Goal: Navigation & Orientation: Understand site structure

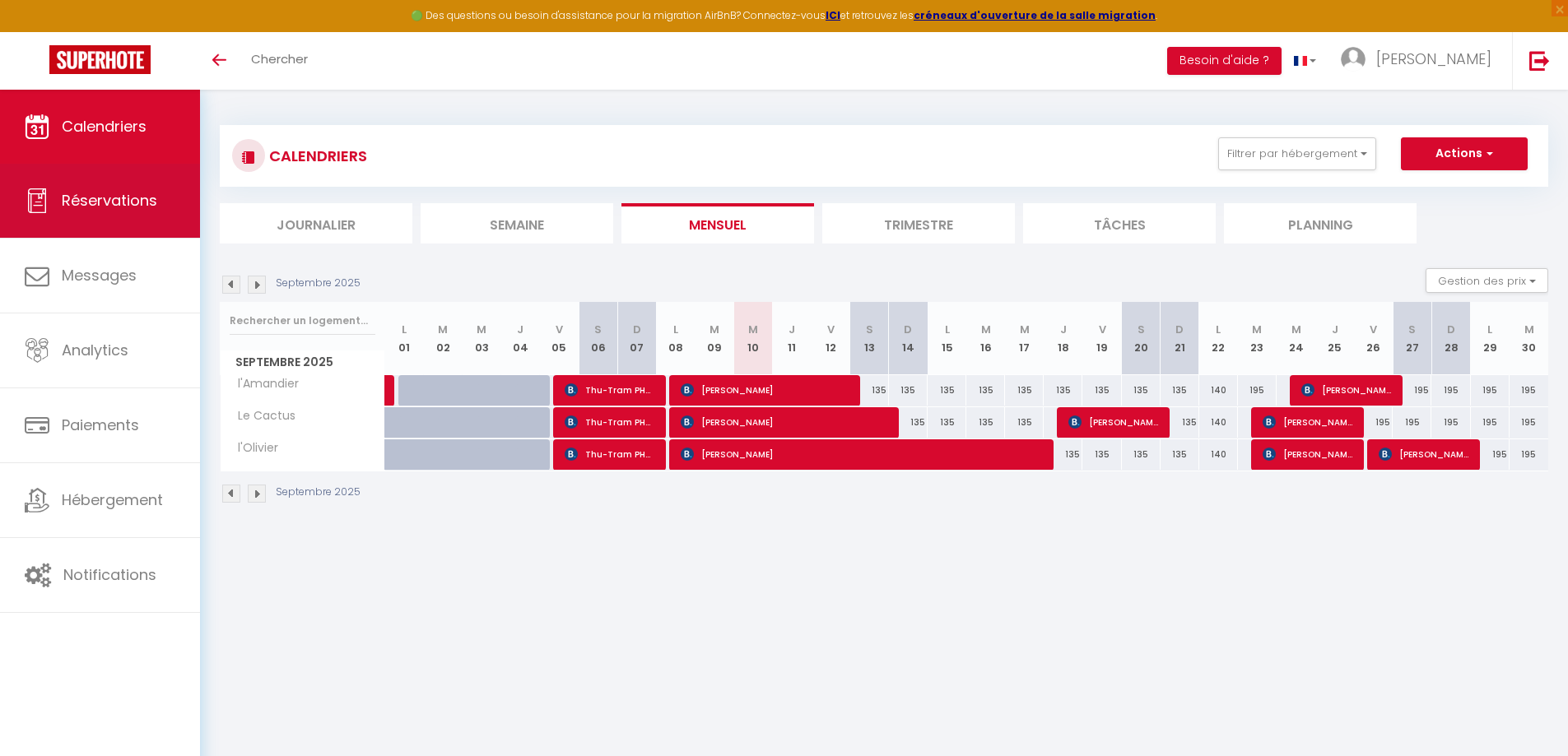
click at [170, 212] on link "Réservations" at bounding box center [100, 200] width 200 height 74
select select "not_cancelled"
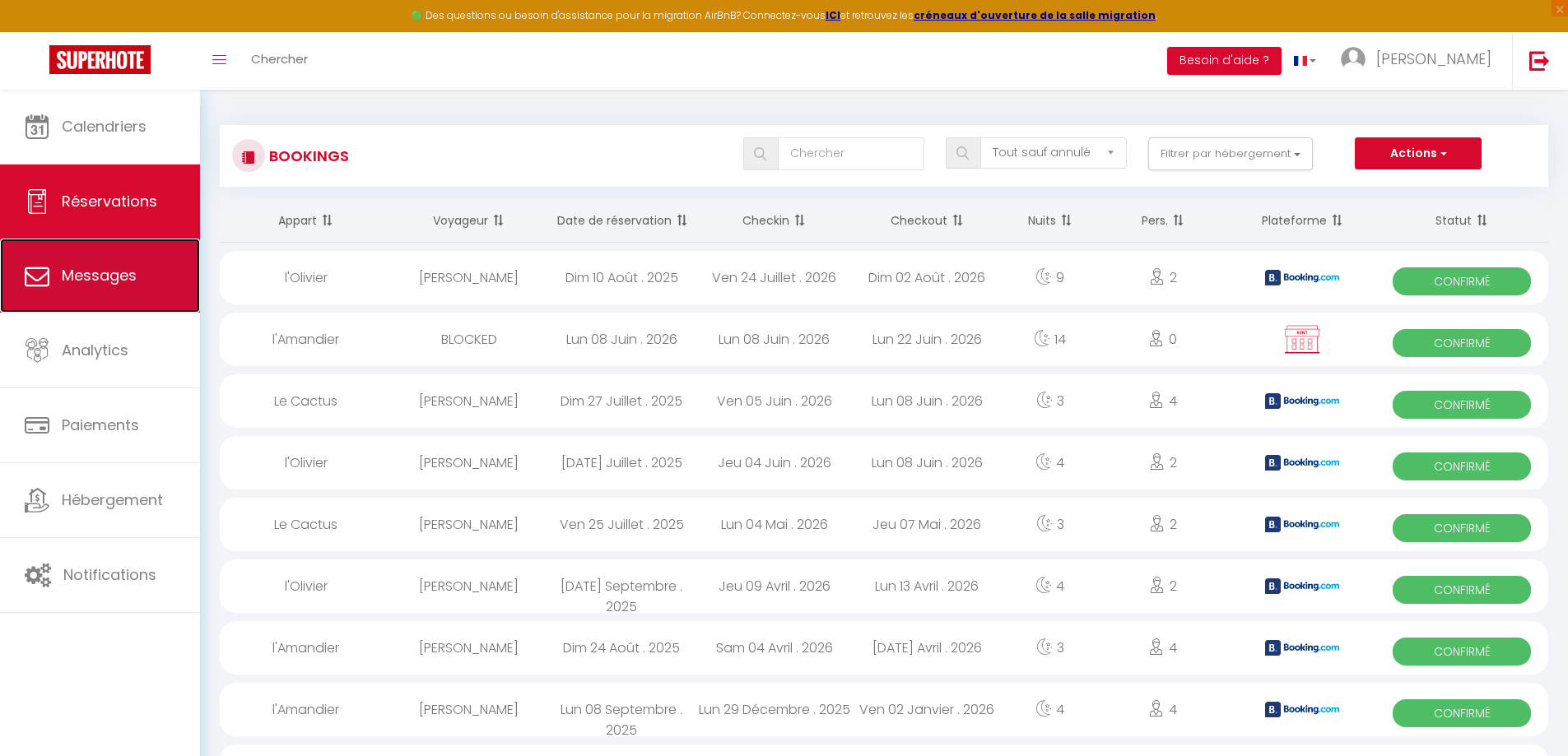
click at [148, 290] on link "Messages" at bounding box center [100, 276] width 200 height 74
select select "message"
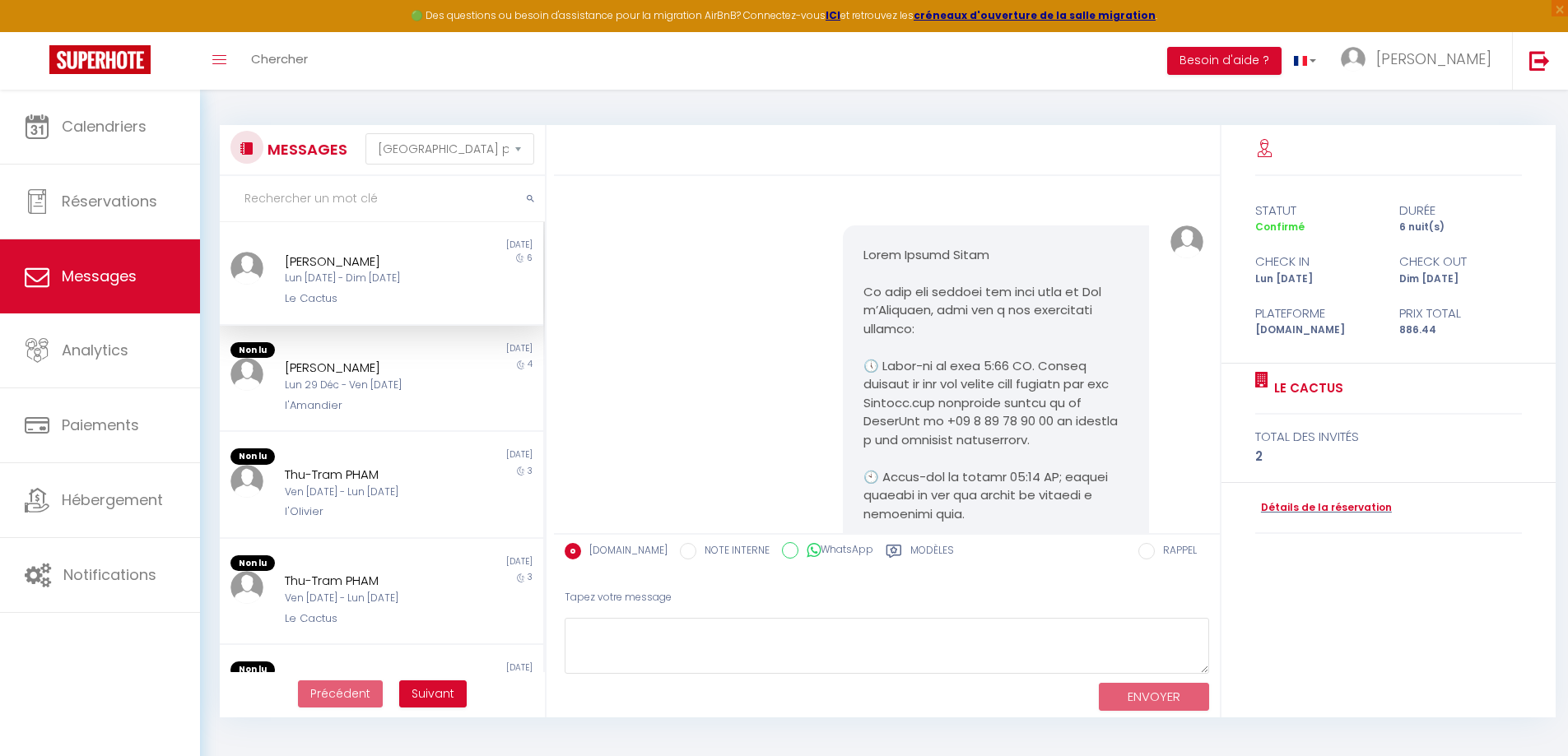
scroll to position [2343, 0]
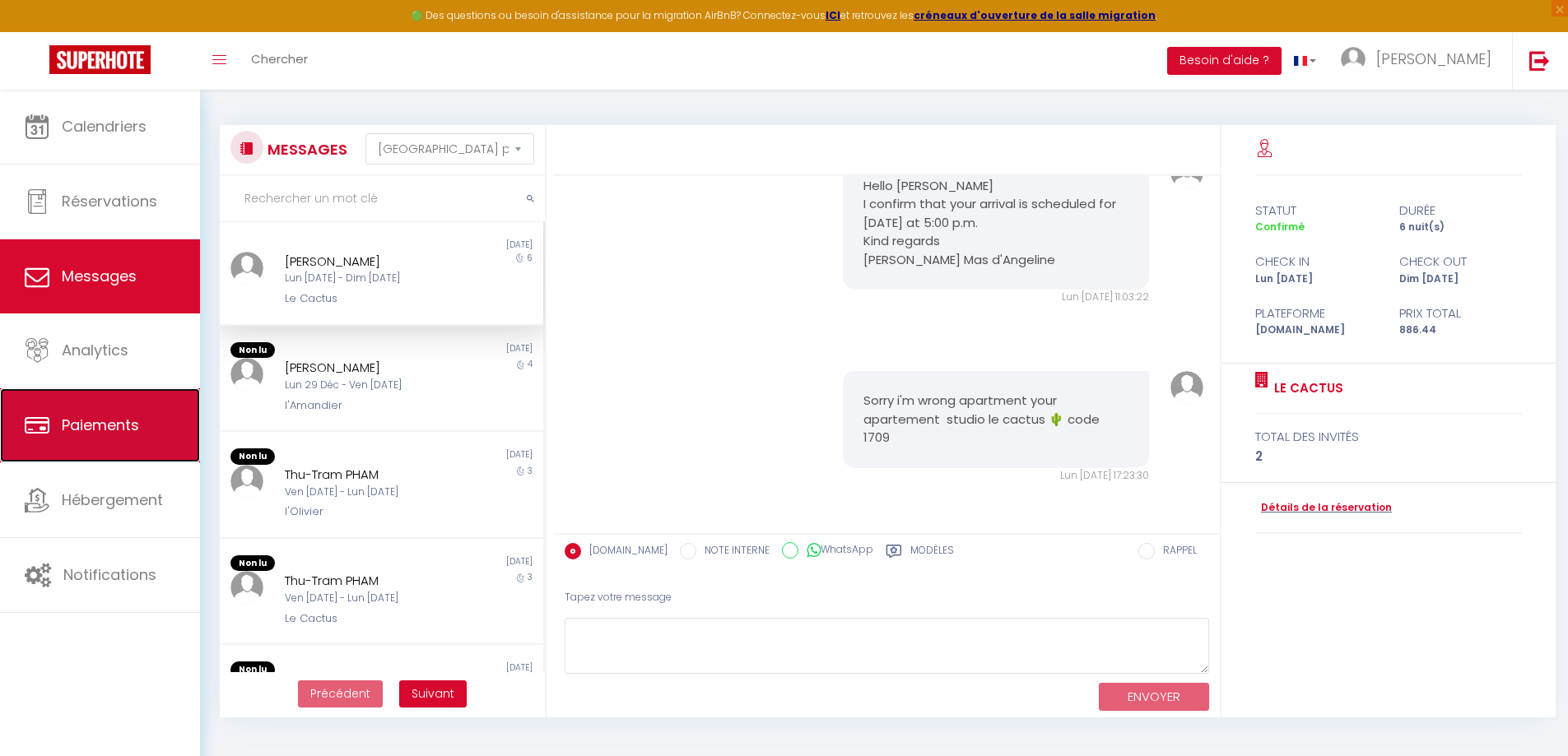
click at [107, 445] on link "Paiements" at bounding box center [100, 425] width 200 height 74
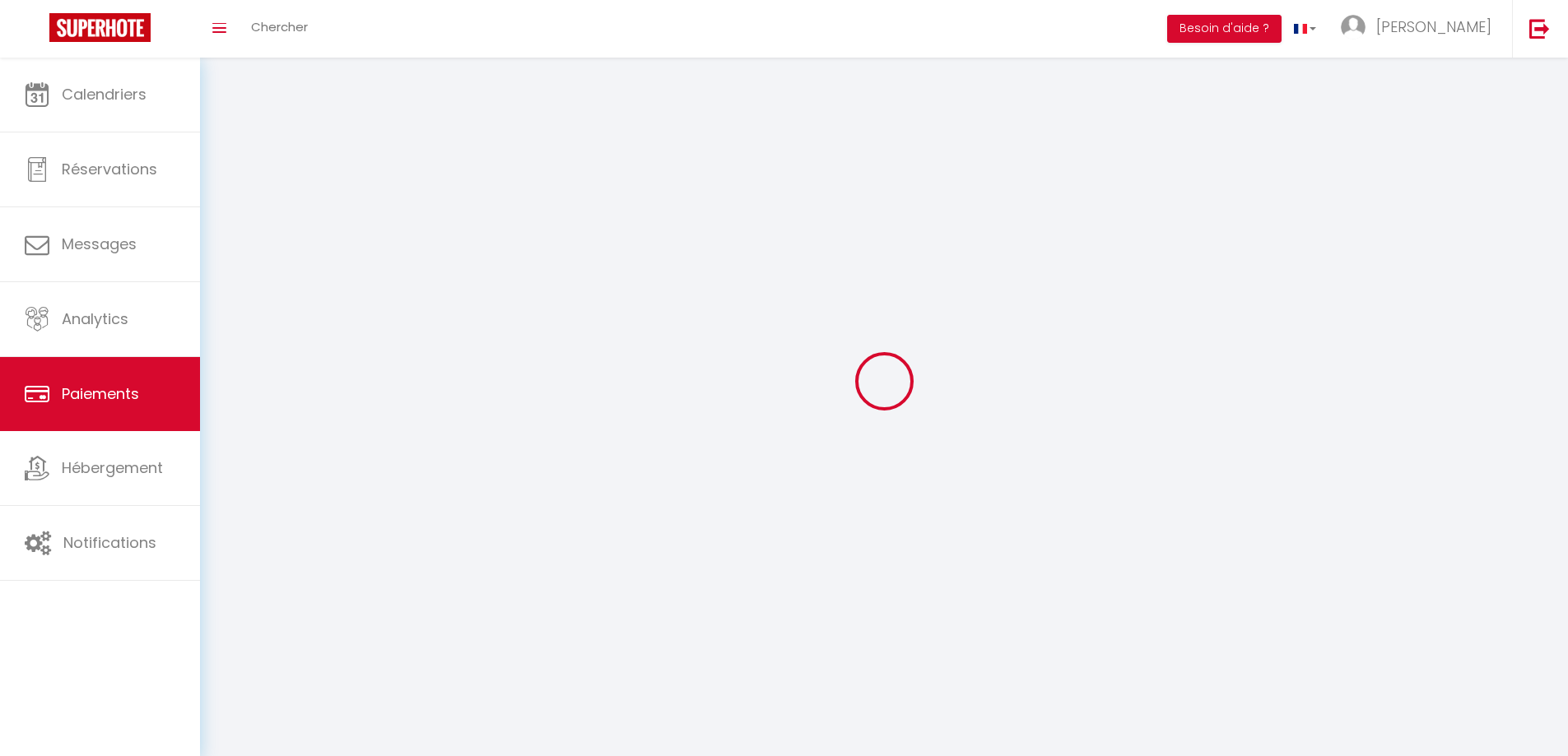
select select "2"
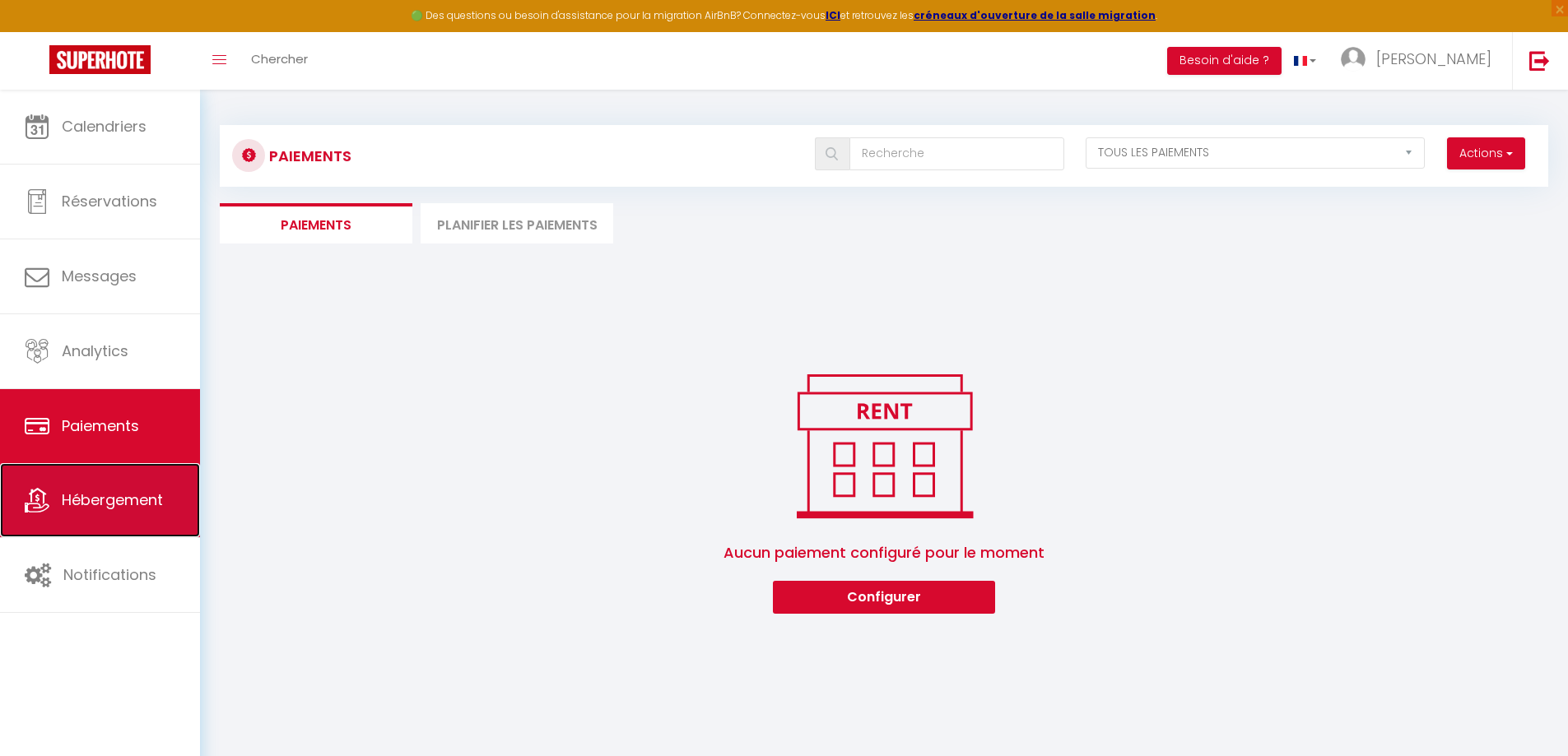
click at [76, 511] on link "Hébergement" at bounding box center [100, 500] width 200 height 74
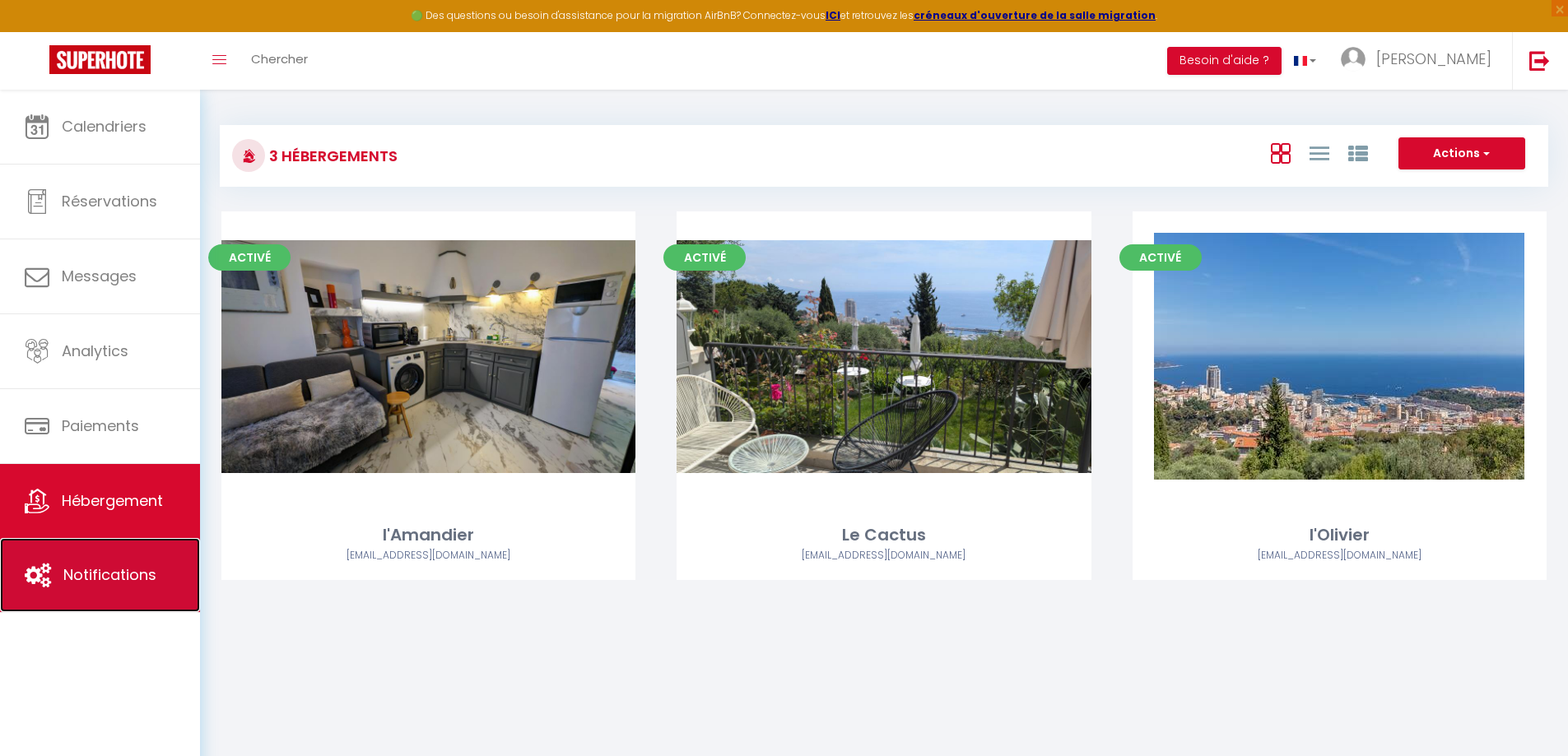
click at [92, 580] on span "Notifications" at bounding box center [110, 575] width 93 height 21
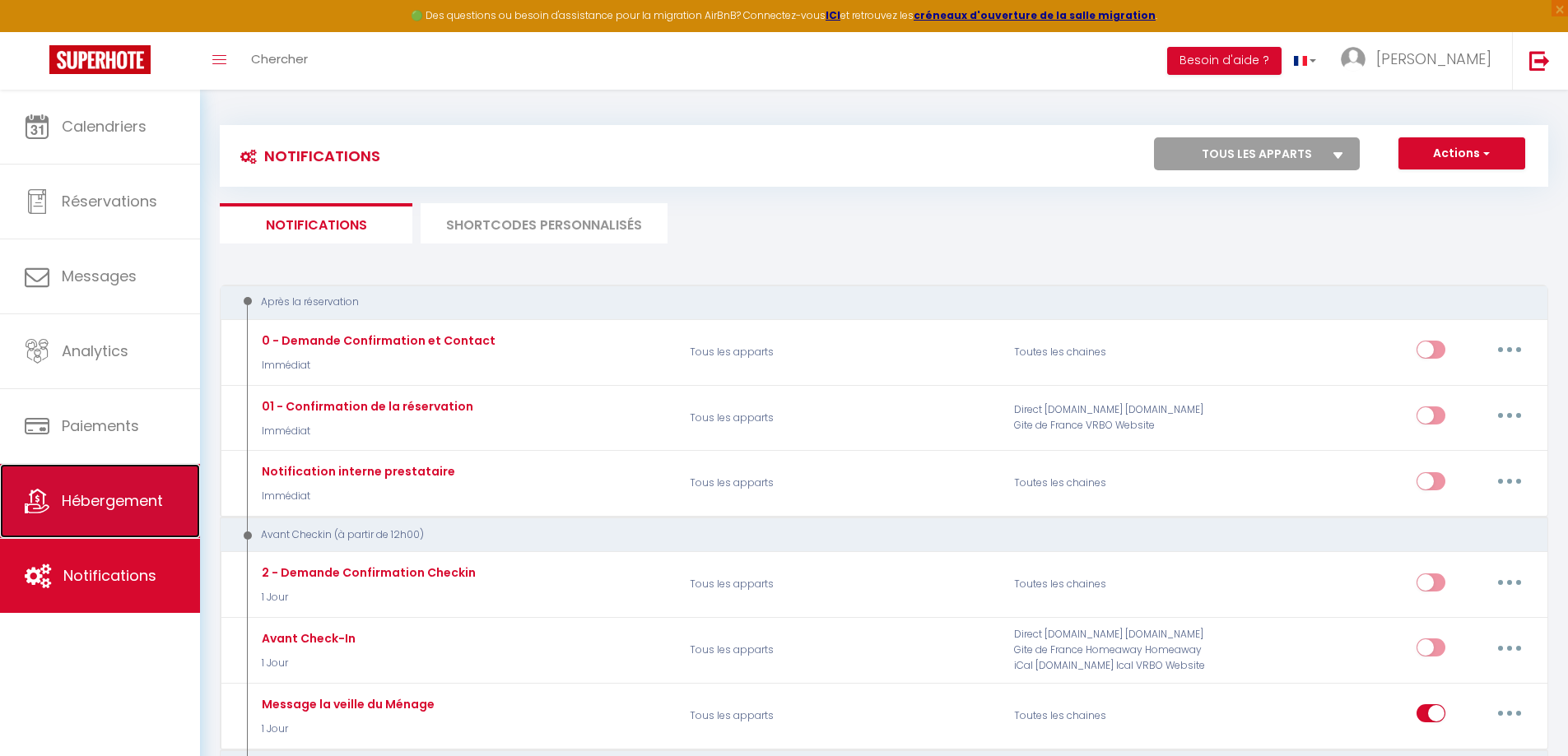
click at [101, 505] on span "Hébergement" at bounding box center [112, 500] width 101 height 21
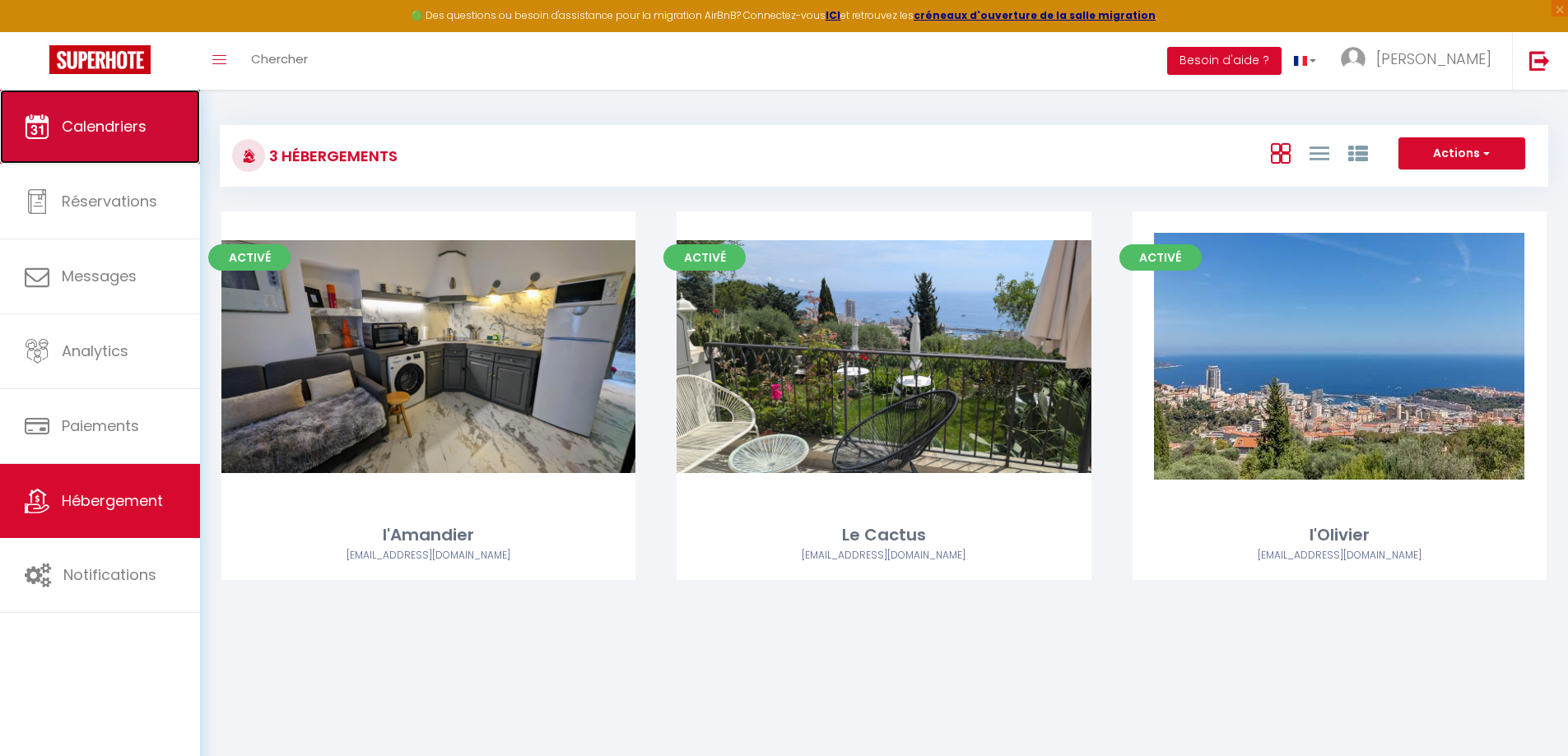
click at [67, 127] on span "Calendriers" at bounding box center [104, 126] width 85 height 21
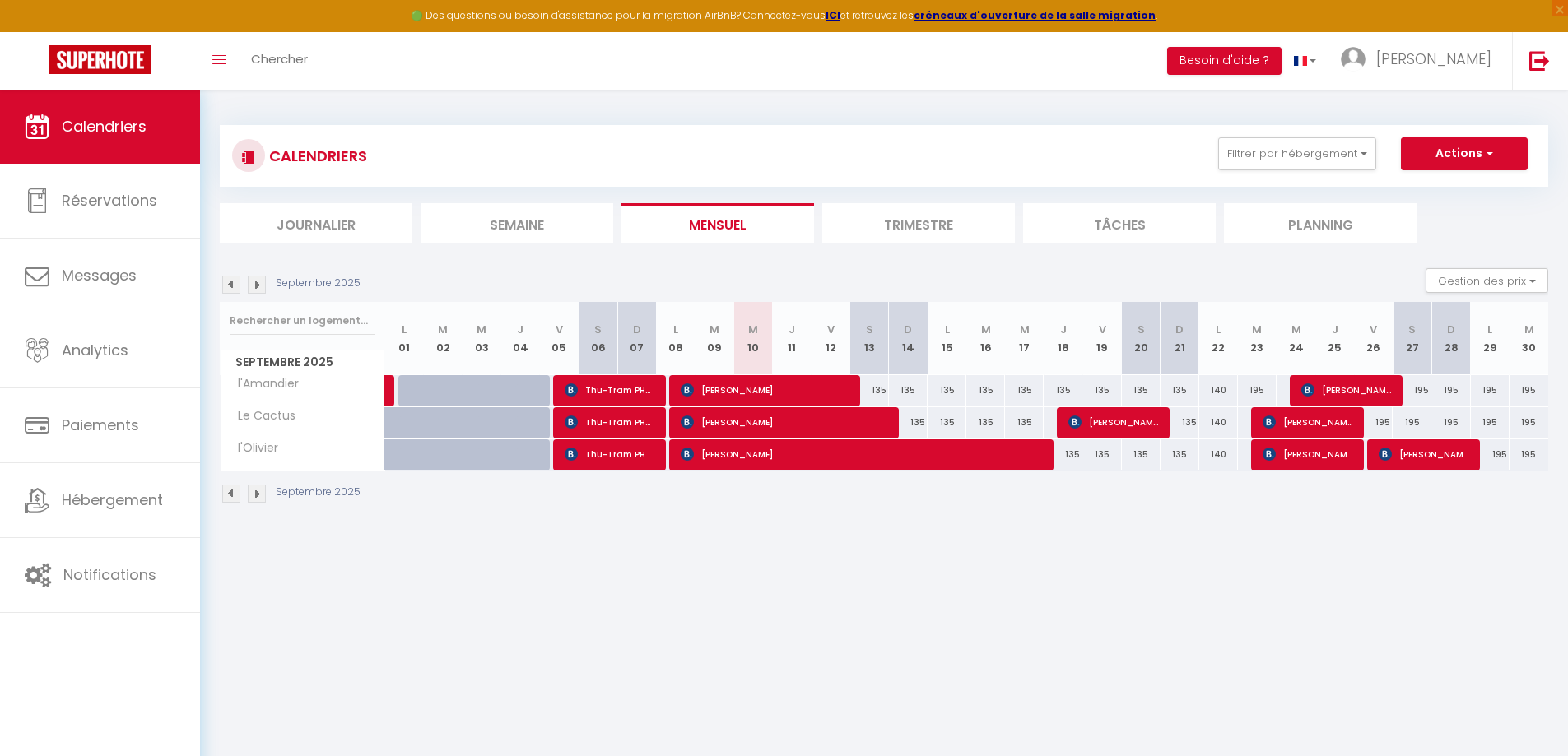
click at [930, 220] on li "Trimestre" at bounding box center [919, 224] width 193 height 40
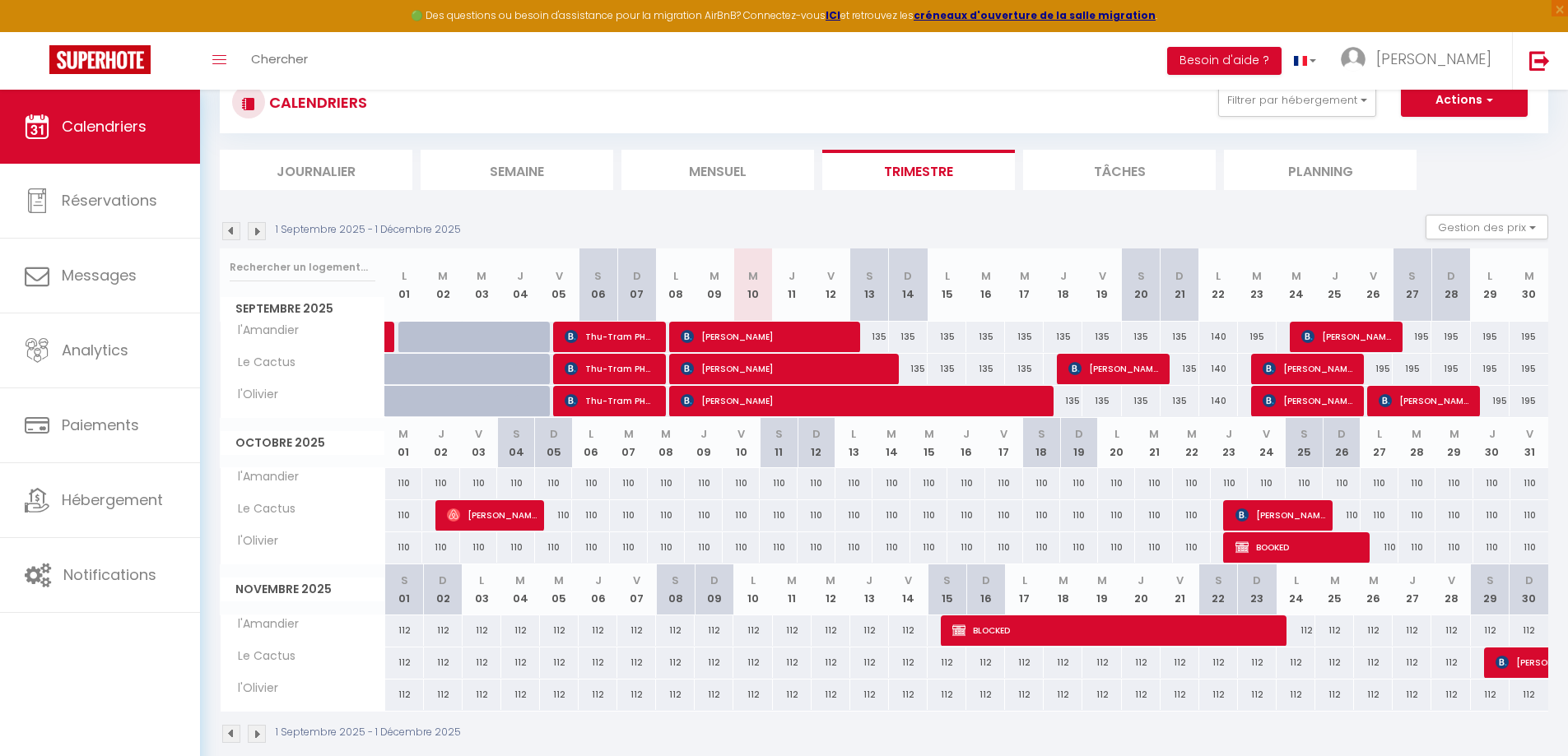
scroll to position [90, 0]
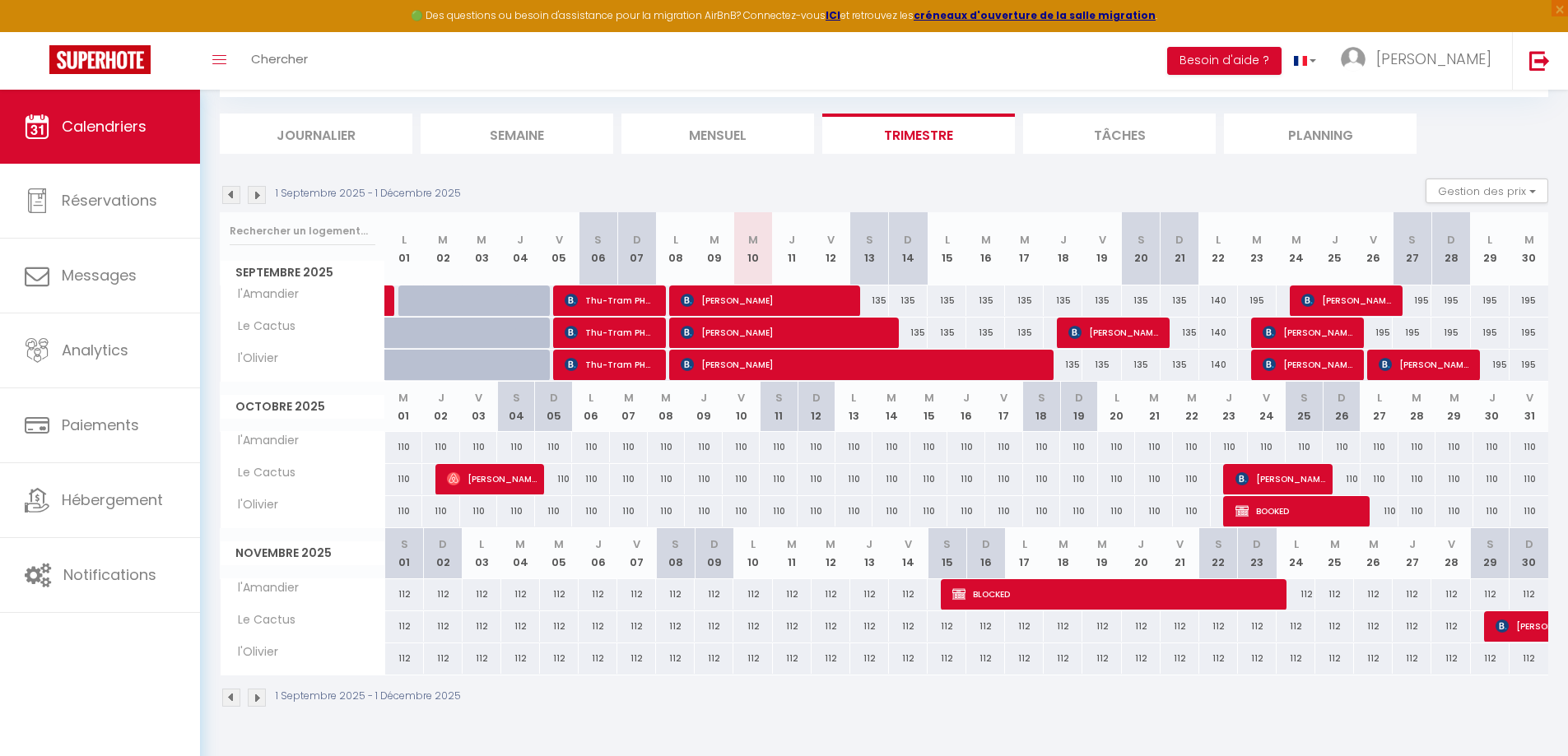
click at [255, 698] on img at bounding box center [257, 698] width 18 height 18
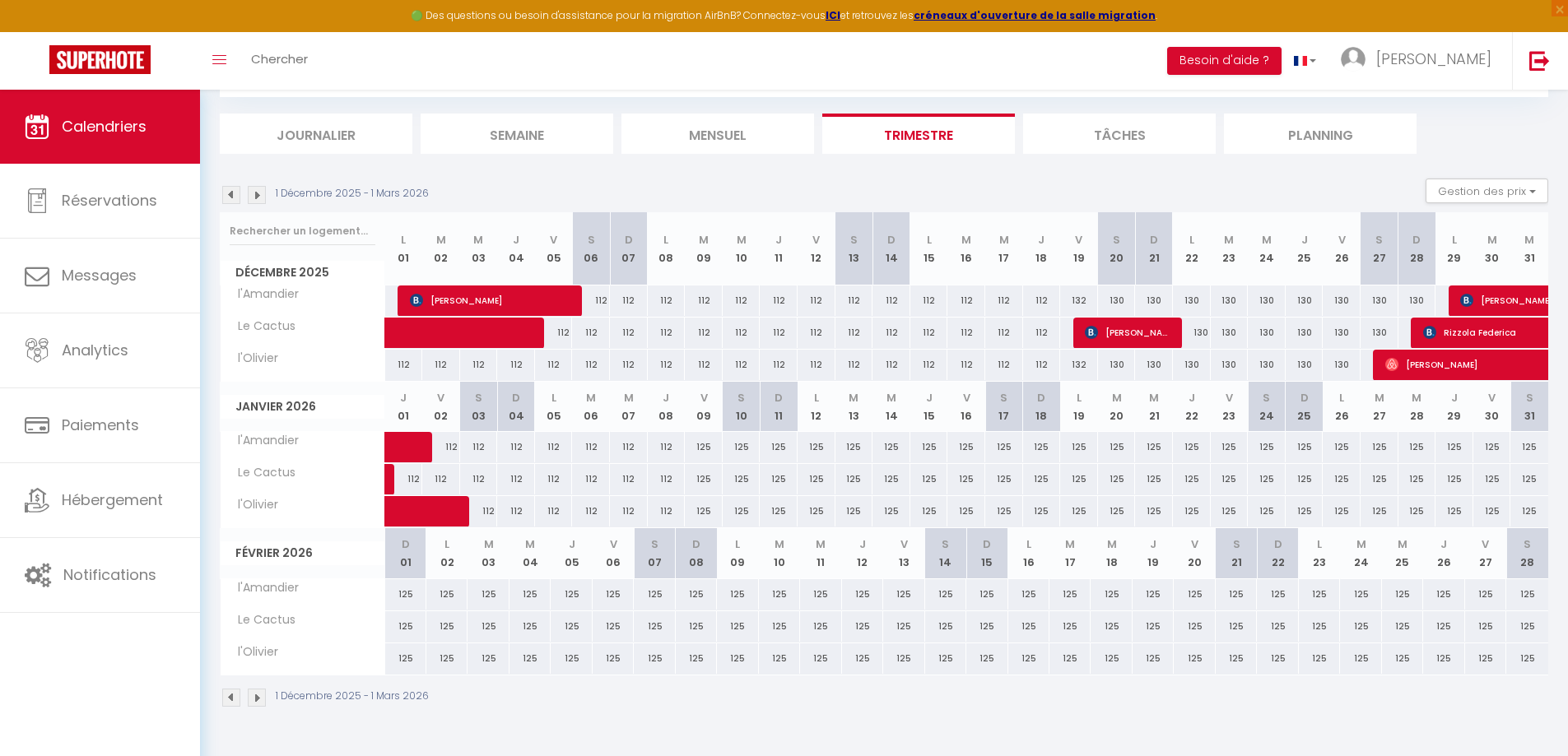
click at [255, 698] on img at bounding box center [257, 698] width 18 height 18
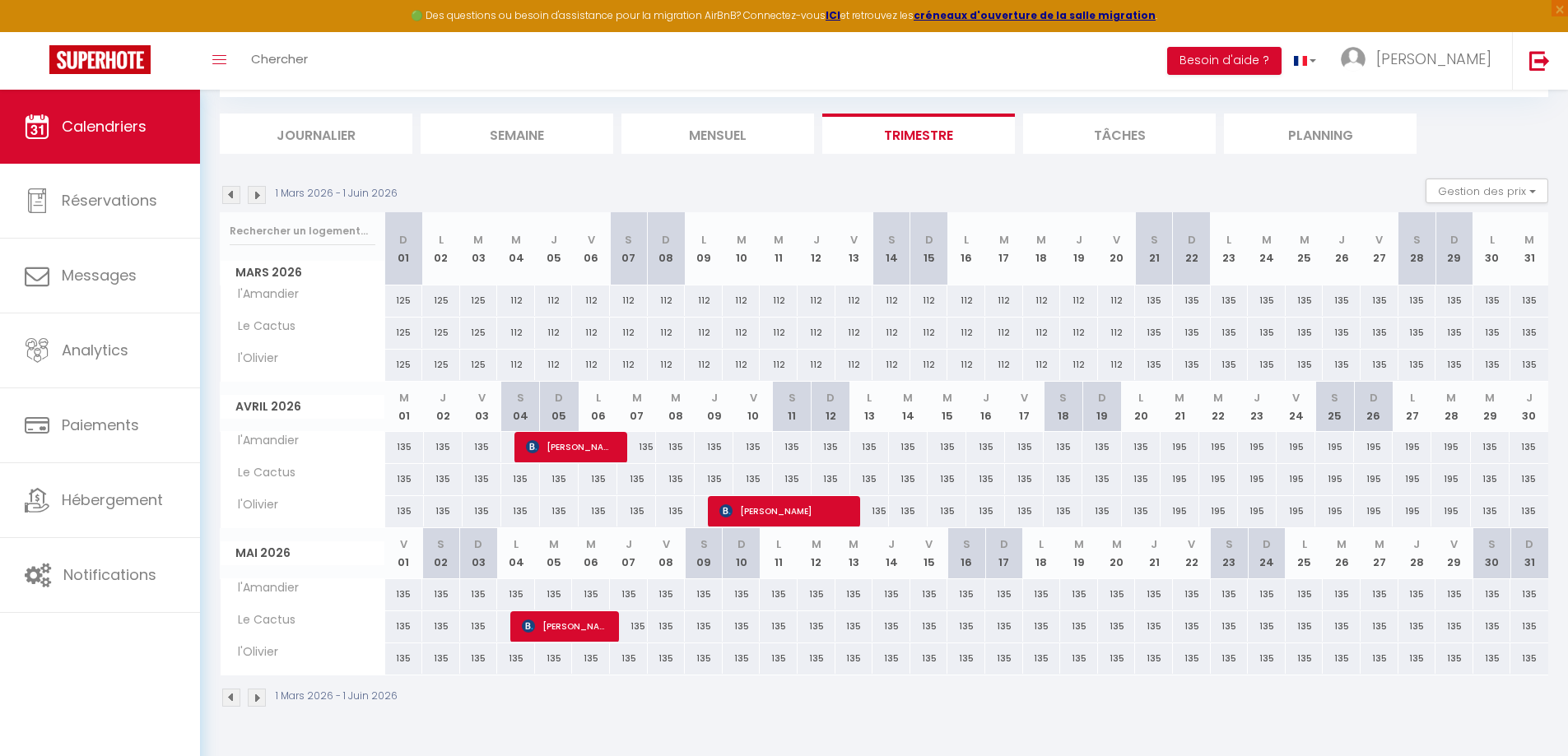
click at [255, 698] on img at bounding box center [257, 698] width 18 height 18
